Goal: Task Accomplishment & Management: Use online tool/utility

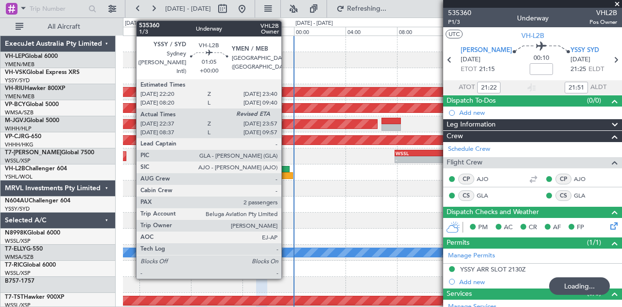
click at [286, 167] on div at bounding box center [280, 169] width 17 height 7
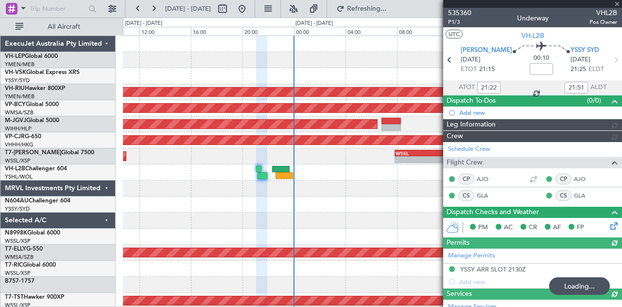
type input "22:47"
type input "2"
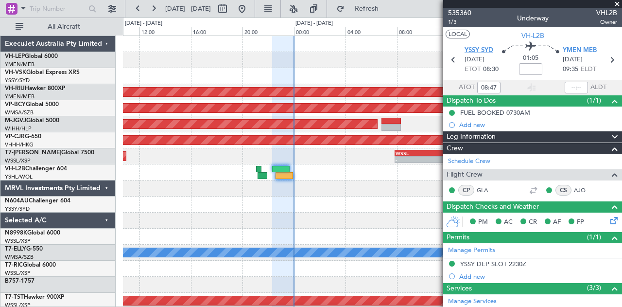
type input "22:47"
click at [571, 87] on input "text" at bounding box center [576, 88] width 23 height 12
click at [574, 84] on input "text" at bounding box center [576, 88] width 23 height 12
type input "23:55"
click at [233, 180] on div "Planned Maint [GEOGRAPHIC_DATA] ([GEOGRAPHIC_DATA]) Unplanned Maint [GEOGRAPHIC…" at bounding box center [372, 300] width 499 height 529
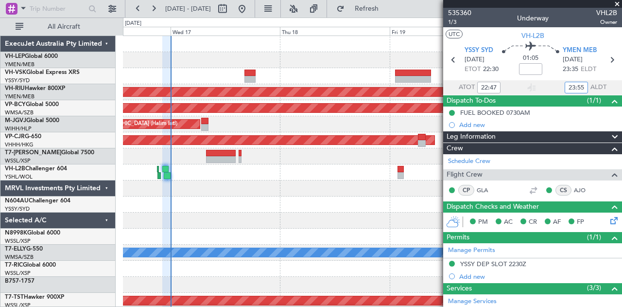
click at [212, 71] on div "- - PHNL 01:20 Z YSSY 11:20 Z Planned Maint Sydney ([PERSON_NAME] Intl) Planned…" at bounding box center [372, 300] width 499 height 529
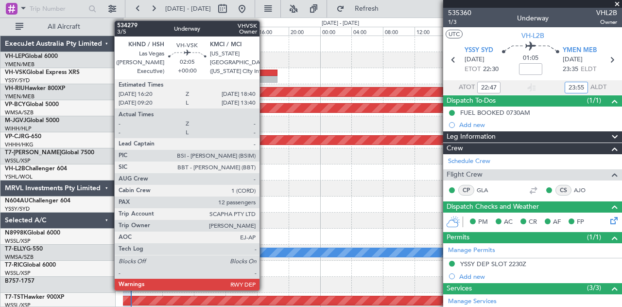
click at [264, 73] on div at bounding box center [268, 72] width 18 height 7
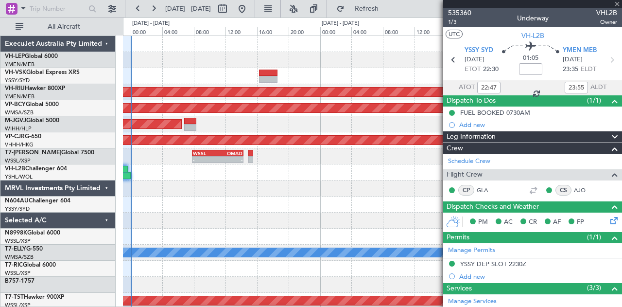
type input "12"
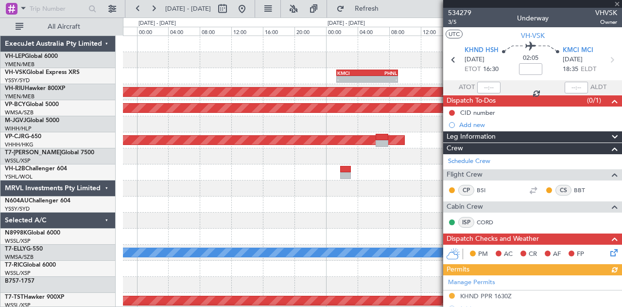
click at [156, 63] on div at bounding box center [372, 60] width 499 height 16
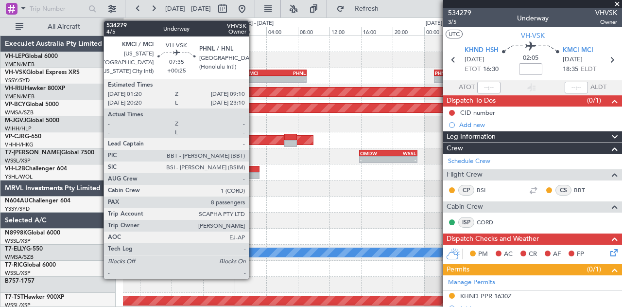
click at [254, 73] on div "KMCI" at bounding box center [261, 73] width 30 height 6
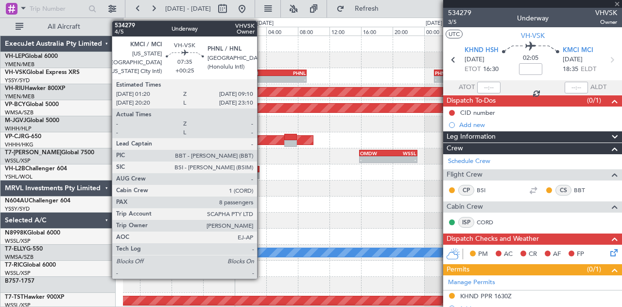
type input "+00:25"
type input "8"
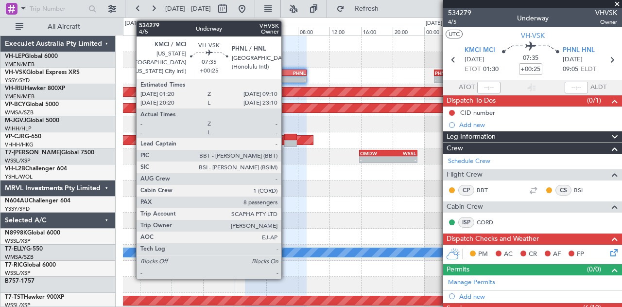
click at [286, 72] on div "PHNL" at bounding box center [290, 73] width 30 height 6
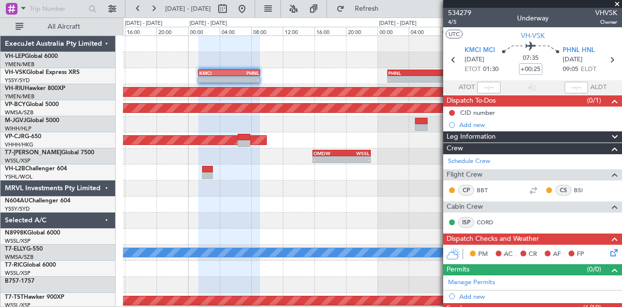
click at [301, 76] on div "- - KMCI 01:20 Z PHNL 09:10 Z - - PHNL 01:20 Z YSSY 11:20 Z Planned Maint Sydne…" at bounding box center [372, 76] width 499 height 16
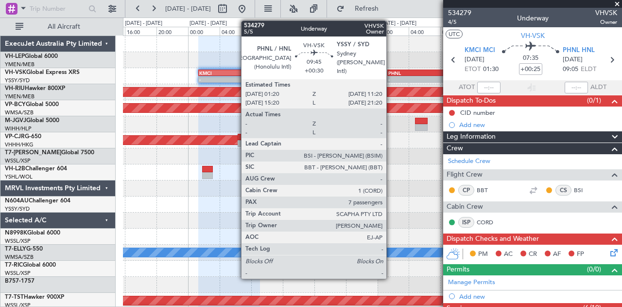
click at [391, 70] on div "PHNL" at bounding box center [407, 73] width 38 height 6
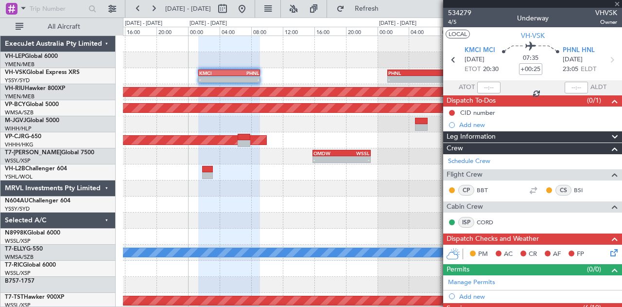
type input "+00:30"
type input "7"
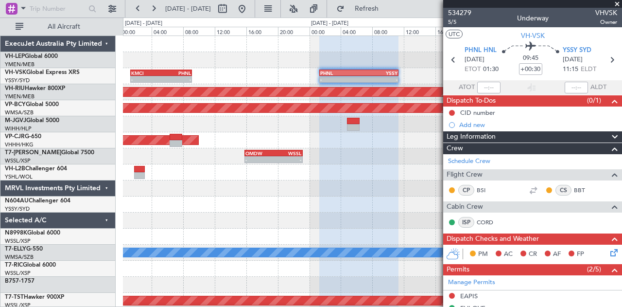
click at [335, 55] on div "- - KMCI 01:20 Z PHNL 09:10 Z - - PHNL 01:20 Z YSSY 11:20 Z Planned Maint Sydne…" at bounding box center [372, 300] width 499 height 529
click at [248, 51] on div "- - KMCI 01:20 Z PHNL 09:10 Z - - PHNL 01:20 Z YSSY 11:20 Z Planned Maint Sydne…" at bounding box center [372, 300] width 499 height 529
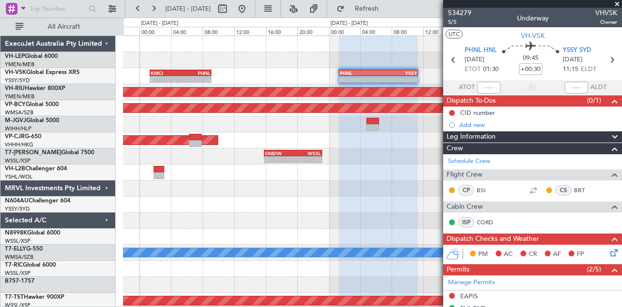
click at [258, 53] on div at bounding box center [372, 60] width 499 height 16
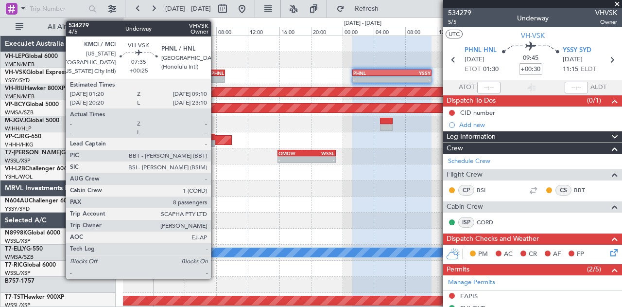
click at [216, 70] on div "PHNL" at bounding box center [209, 73] width 30 height 6
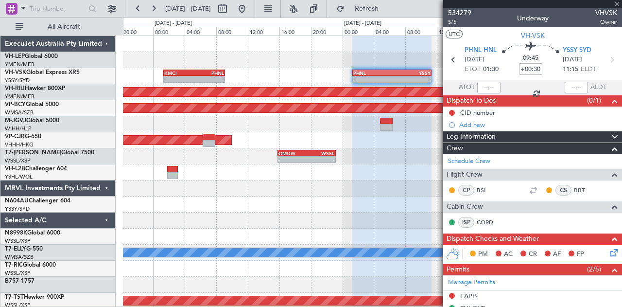
type input "+00:25"
type input "8"
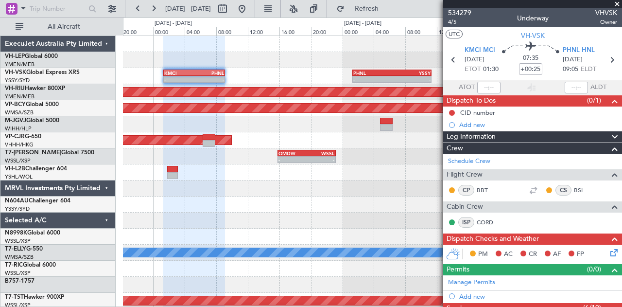
click at [245, 68] on div "- - KMCI 01:20 Z PHNL 09:10 Z - - PHNL 01:20 Z YSSY 11:20 Z Planned Maint Sydne…" at bounding box center [372, 300] width 499 height 529
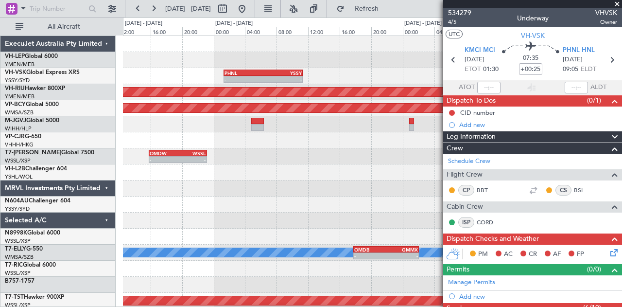
click at [324, 70] on div "- - PHNL 01:20 Z YSSY 11:20 Z Planned Maint Sydney ([PERSON_NAME] Intl) KMCI 01…" at bounding box center [372, 300] width 499 height 529
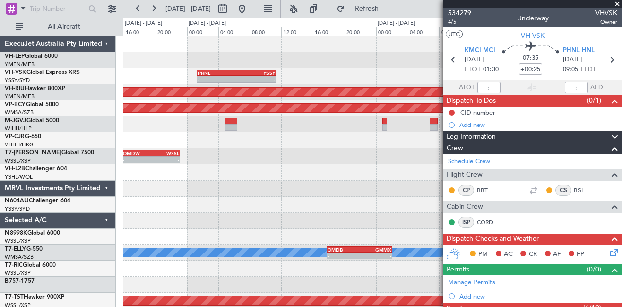
click at [319, 144] on div "Planned Maint [GEOGRAPHIC_DATA] ([GEOGRAPHIC_DATA] Intl)" at bounding box center [372, 140] width 499 height 16
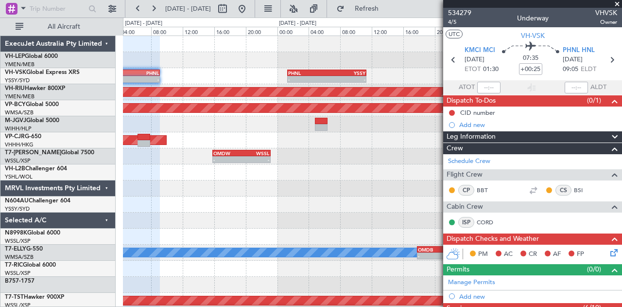
click at [371, 162] on div "- - PHNL 01:20 Z YSSY 11:20 Z KMCI 01:20 Z PHNL 09:10 Z - - Planned Maint Sydne…" at bounding box center [372, 300] width 499 height 529
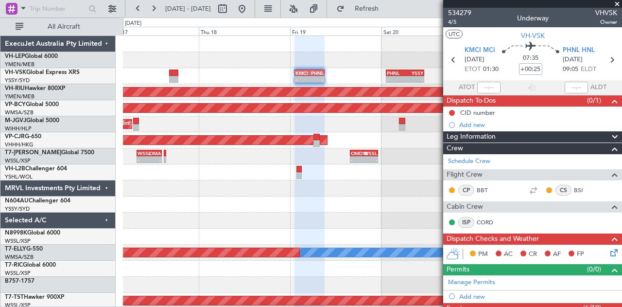
click at [232, 191] on div at bounding box center [372, 188] width 499 height 16
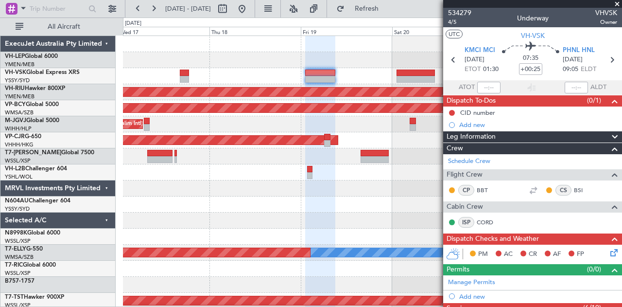
click at [276, 192] on div at bounding box center [372, 188] width 499 height 16
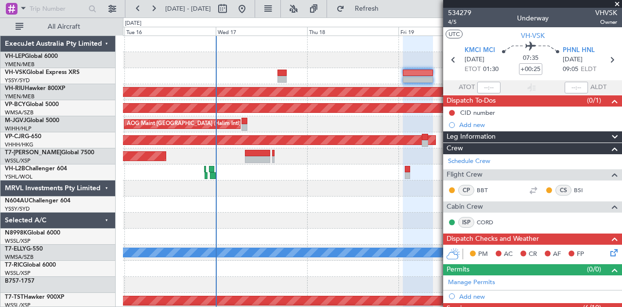
click at [275, 197] on div "Planned Maint Sydney ([PERSON_NAME] Intl) Planned Maint [GEOGRAPHIC_DATA] ([GEO…" at bounding box center [372, 300] width 499 height 529
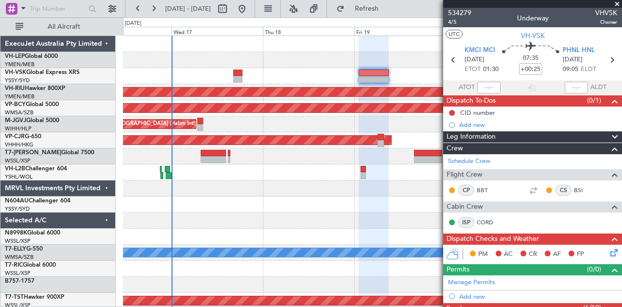
click at [301, 151] on div "- - WSSS 16:00 Z EGGW 05:05 Z Planned Maint [GEOGRAPHIC_DATA] (Seletar)" at bounding box center [372, 156] width 499 height 16
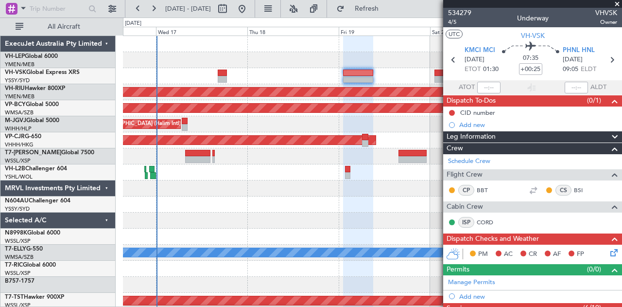
click at [218, 201] on div at bounding box center [372, 204] width 499 height 16
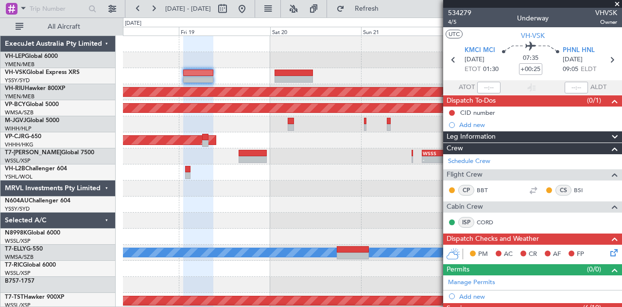
click at [193, 186] on div at bounding box center [372, 188] width 499 height 16
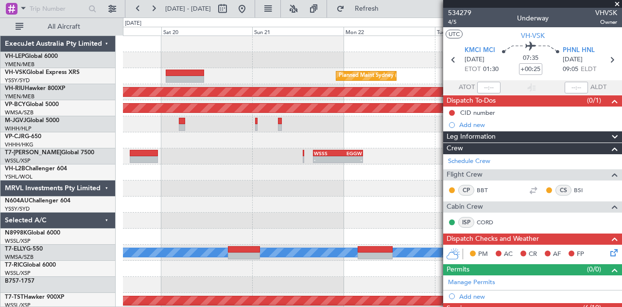
click at [170, 193] on div "Planned Maint Sydney ([PERSON_NAME] Intl) Planned Maint [GEOGRAPHIC_DATA] ([GEO…" at bounding box center [372, 300] width 499 height 529
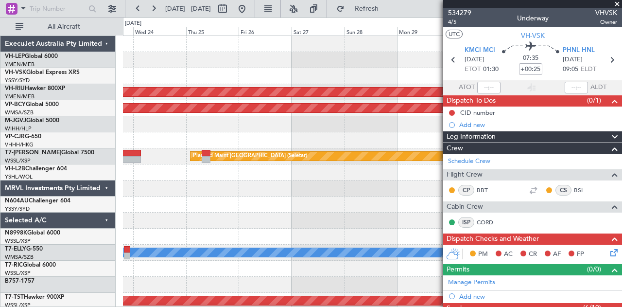
click at [147, 189] on div at bounding box center [372, 188] width 499 height 16
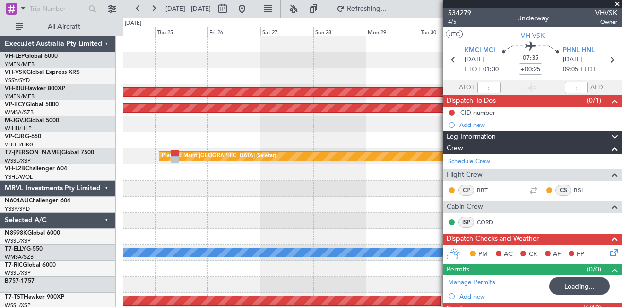
click at [171, 206] on div "Planned Maint Sydney ([PERSON_NAME] Intl) Planned Maint [GEOGRAPHIC_DATA] ([GEO…" at bounding box center [372, 300] width 499 height 529
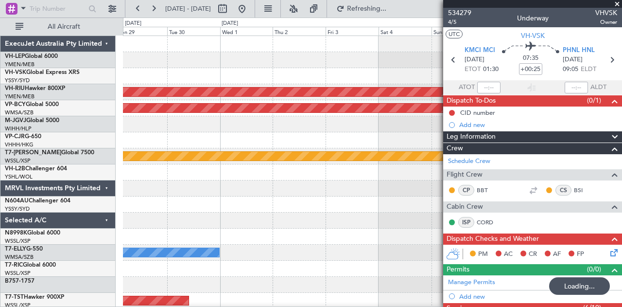
click at [151, 196] on div "Planned Maint [GEOGRAPHIC_DATA] ([GEOGRAPHIC_DATA]) Unplanned Maint [GEOGRAPHIC…" at bounding box center [372, 300] width 499 height 529
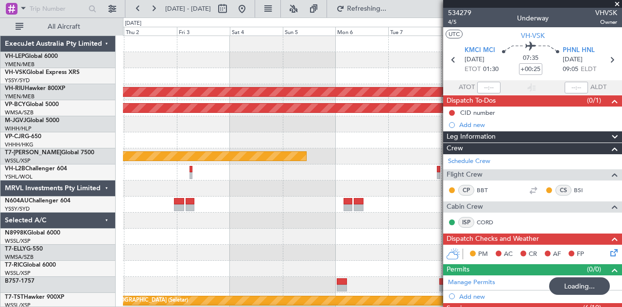
click at [91, 177] on div "Planned Maint [GEOGRAPHIC_DATA] ([GEOGRAPHIC_DATA]) Unplanned Maint [GEOGRAPHIC…" at bounding box center [311, 161] width 622 height 289
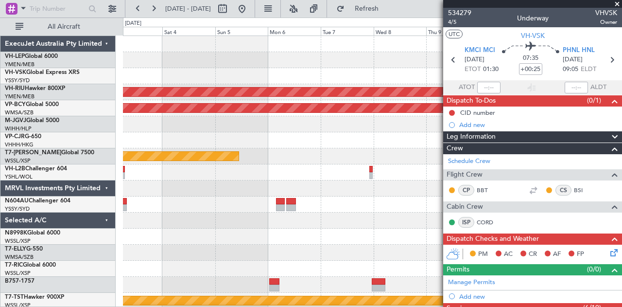
click at [116, 169] on div "Planned Maint [GEOGRAPHIC_DATA] ([GEOGRAPHIC_DATA]) Unplanned Maint [GEOGRAPHIC…" at bounding box center [311, 161] width 622 height 289
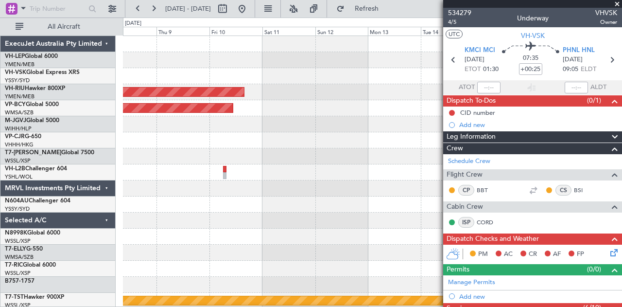
click at [221, 139] on div "Planned Maint [GEOGRAPHIC_DATA] ([GEOGRAPHIC_DATA]) Unplanned Maint [GEOGRAPHIC…" at bounding box center [372, 300] width 499 height 529
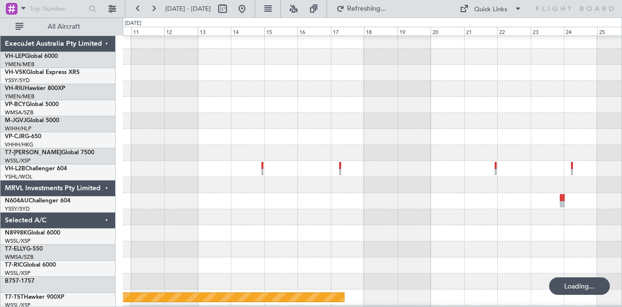
scroll to position [15, 0]
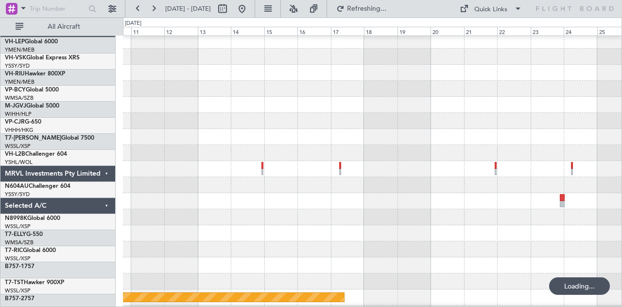
click at [271, 213] on div at bounding box center [372, 217] width 499 height 16
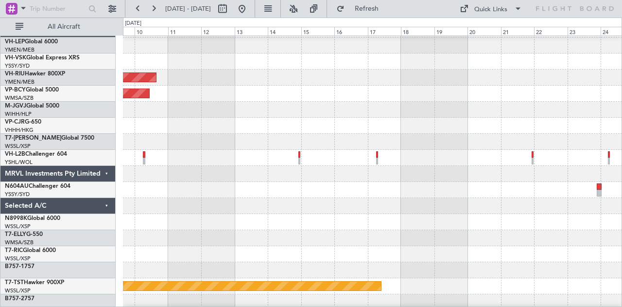
click at [388, 214] on div at bounding box center [372, 206] width 499 height 16
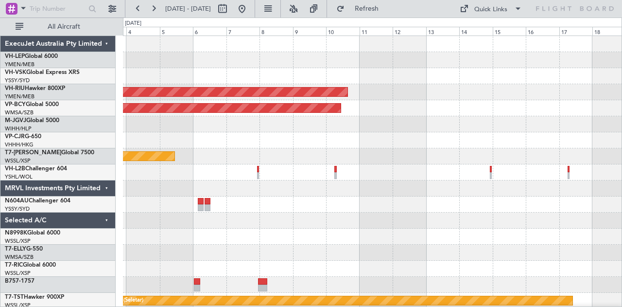
click at [450, 234] on div at bounding box center [372, 236] width 499 height 16
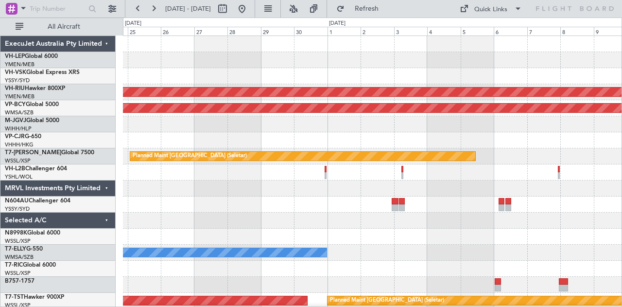
click at [418, 189] on div "Planned Maint [GEOGRAPHIC_DATA] ([GEOGRAPHIC_DATA]) Unplanned Maint [GEOGRAPHIC…" at bounding box center [372, 300] width 499 height 529
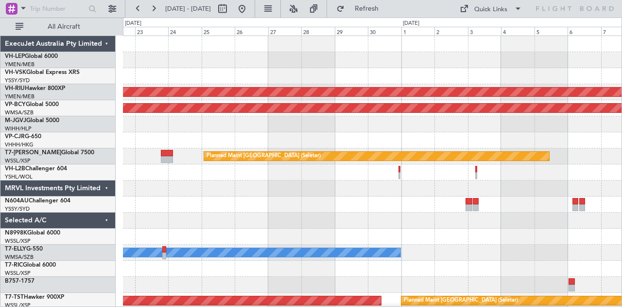
click at [498, 193] on div "Planned Maint [GEOGRAPHIC_DATA] ([GEOGRAPHIC_DATA]) Unplanned Maint [GEOGRAPHIC…" at bounding box center [372, 300] width 499 height 529
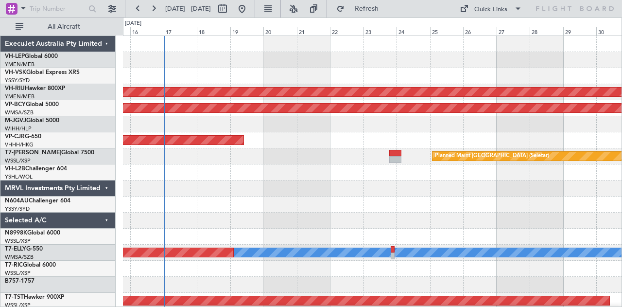
click at [431, 191] on div "Unplanned Maint Sydney ([PERSON_NAME] Intl) Planned Maint [GEOGRAPHIC_DATA] ([G…" at bounding box center [372, 300] width 499 height 529
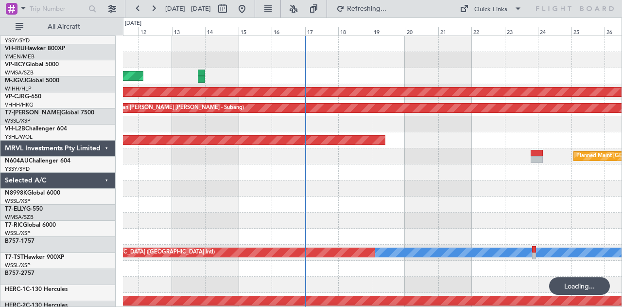
click at [108, 156] on div "Unplanned Maint Wichita (Wichita Mid-continent) Unplanned Maint Sydney ([PERSON…" at bounding box center [311, 161] width 622 height 289
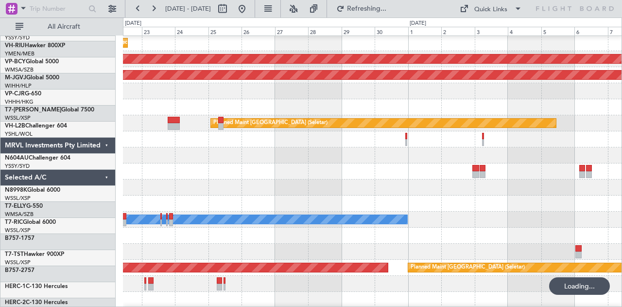
scroll to position [33, 0]
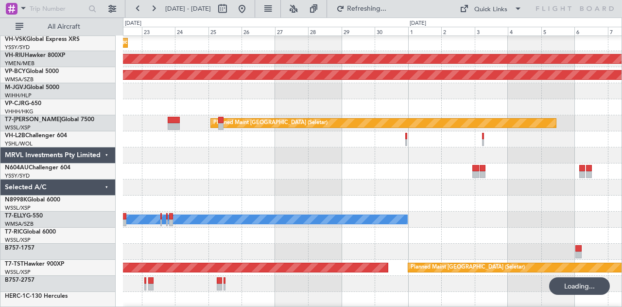
click at [217, 172] on div at bounding box center [372, 171] width 499 height 16
